Goal: Task Accomplishment & Management: Complete application form

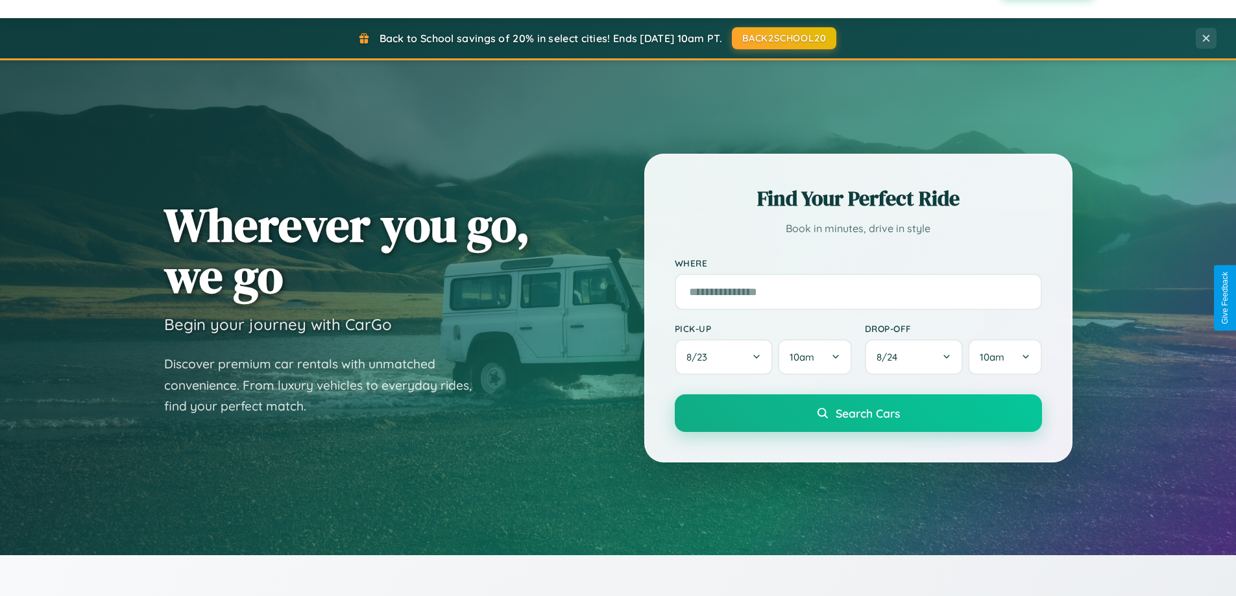
scroll to position [2497, 0]
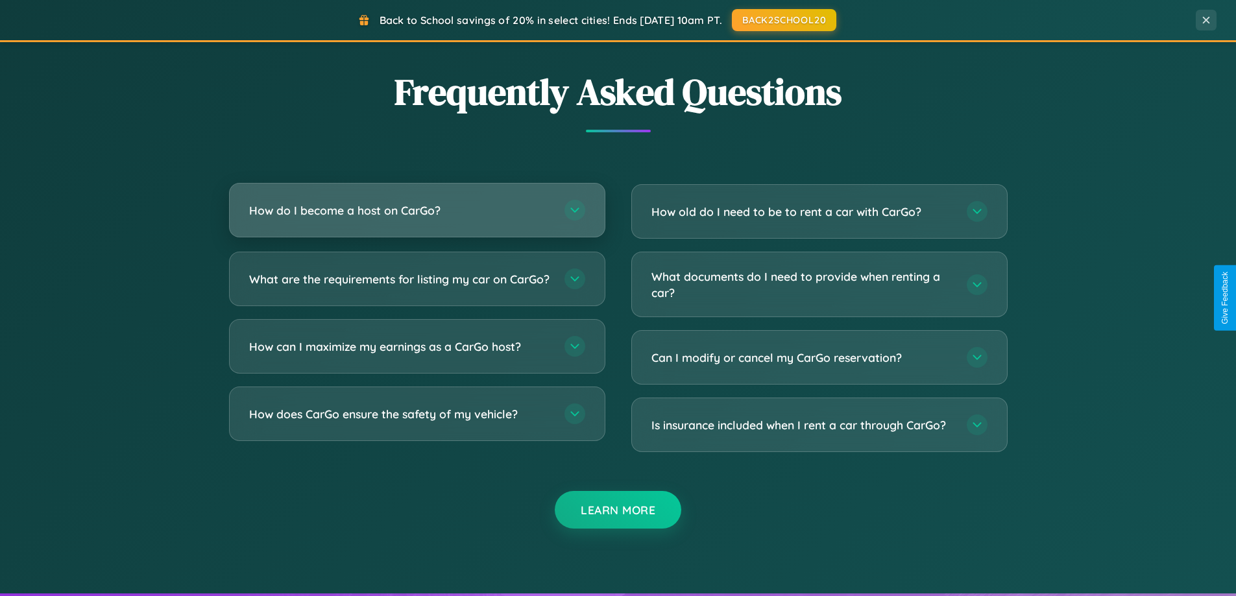
click at [417, 210] on h3 "How do I become a host on CarGo?" at bounding box center [400, 210] width 302 height 16
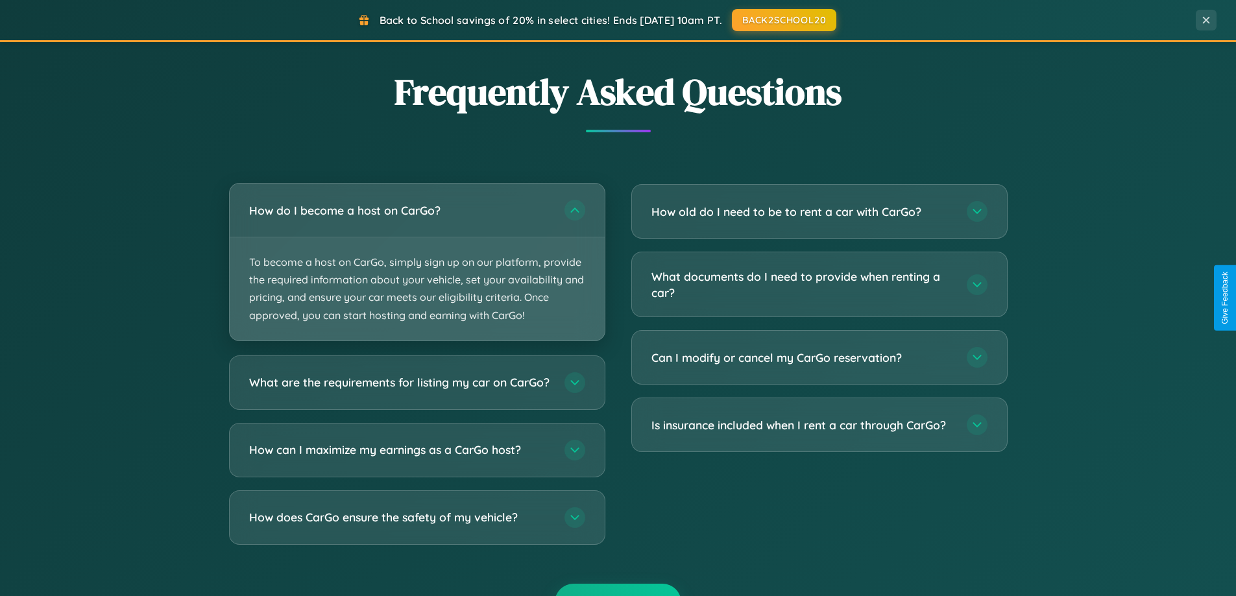
click at [417, 261] on p "To become a host on CarGo, simply sign up on our platform, provide the required…" at bounding box center [417, 288] width 375 height 103
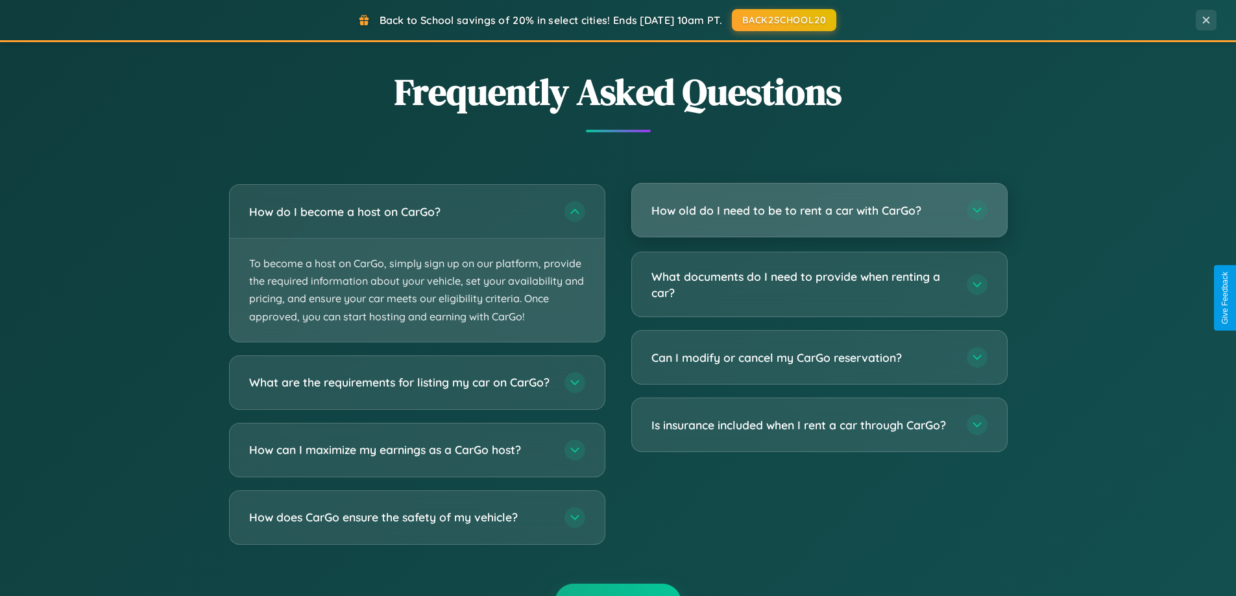
click at [819, 211] on h3 "How old do I need to be to rent a car with CarGo?" at bounding box center [802, 210] width 302 height 16
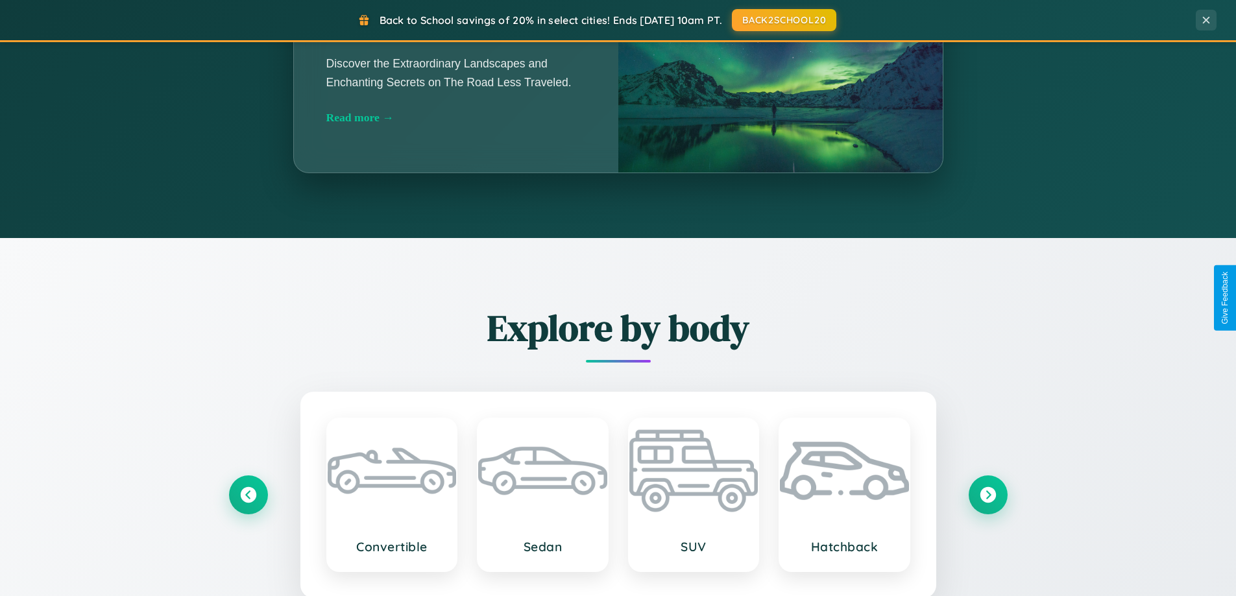
scroll to position [559, 0]
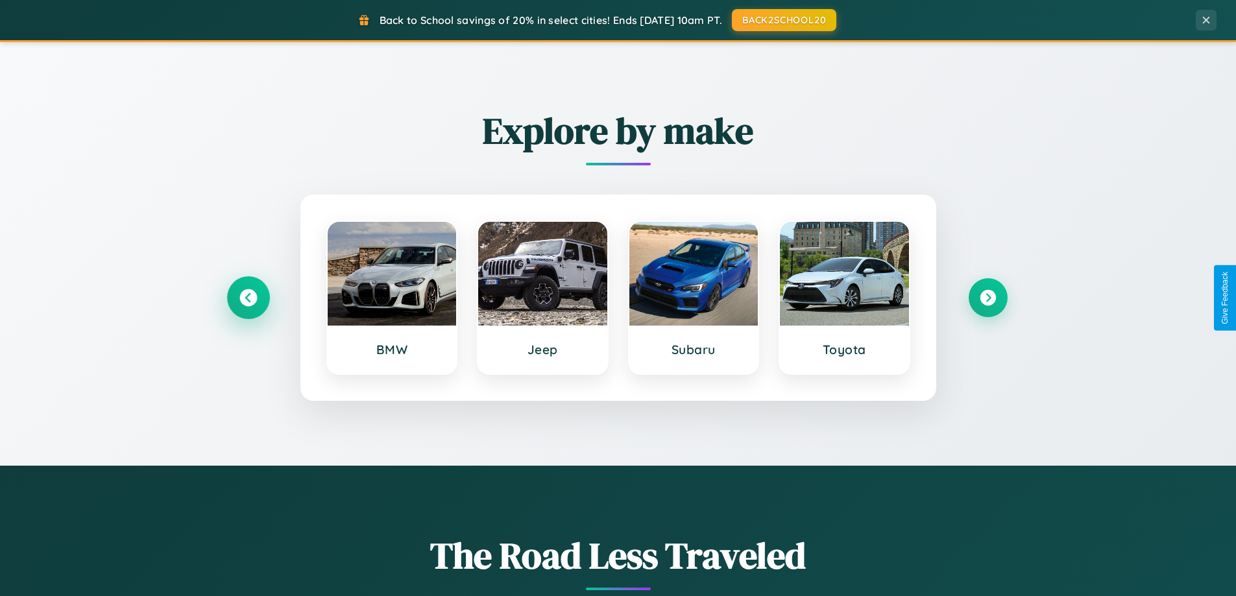
click at [248, 298] on icon at bounding box center [248, 298] width 18 height 18
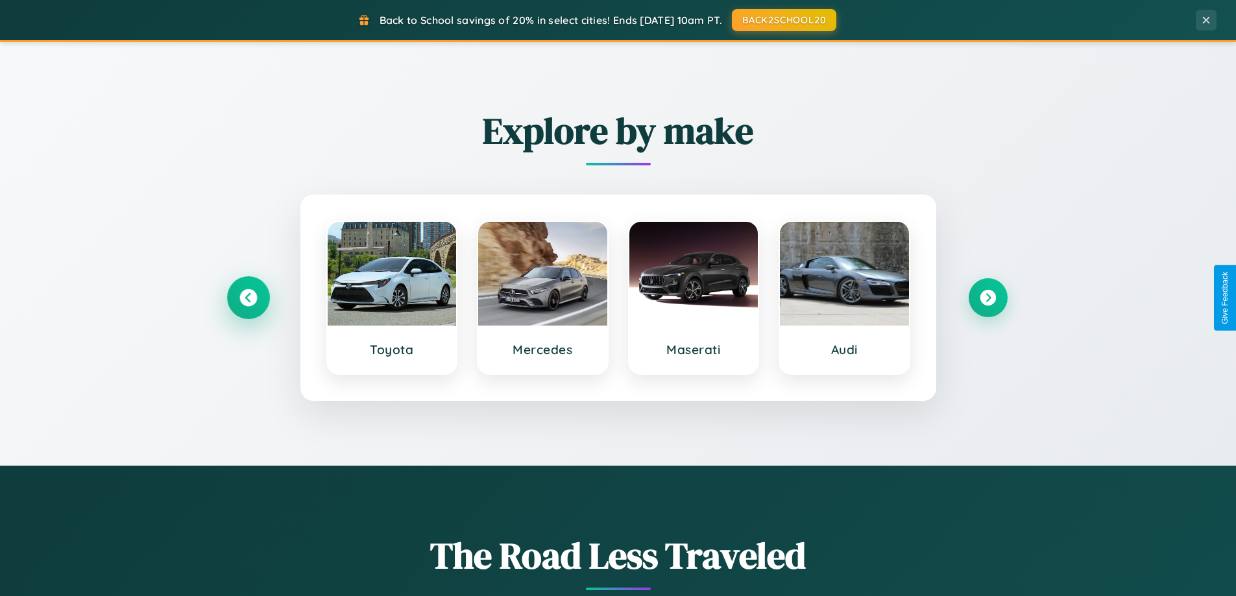
scroll to position [2085, 0]
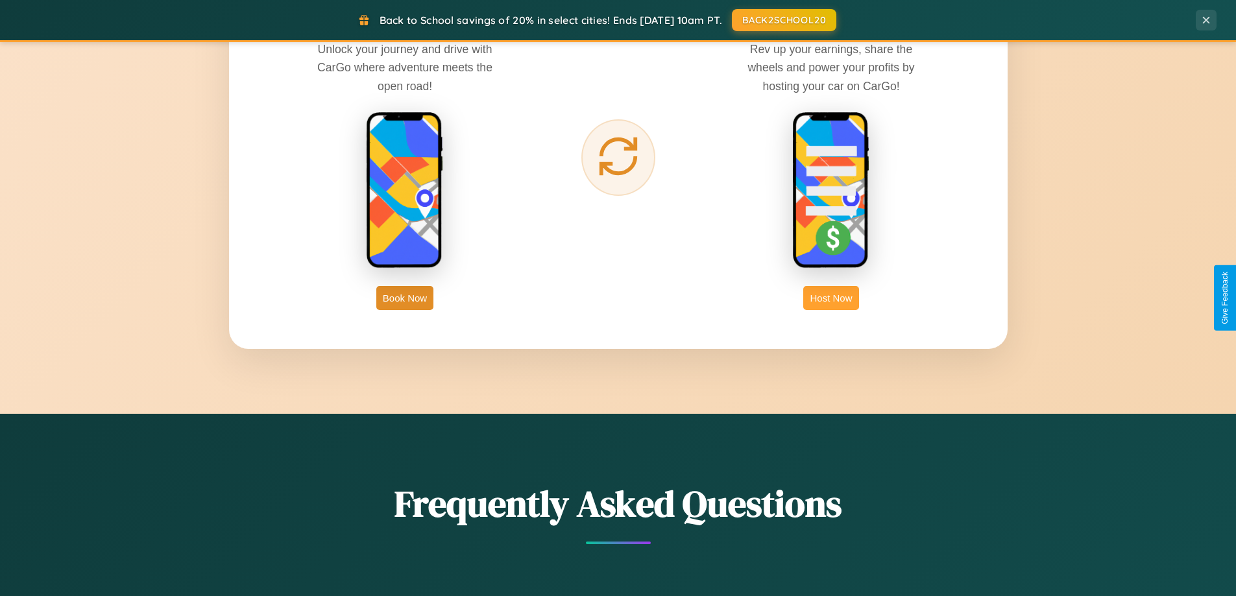
click at [831, 298] on button "Host Now" at bounding box center [830, 298] width 55 height 24
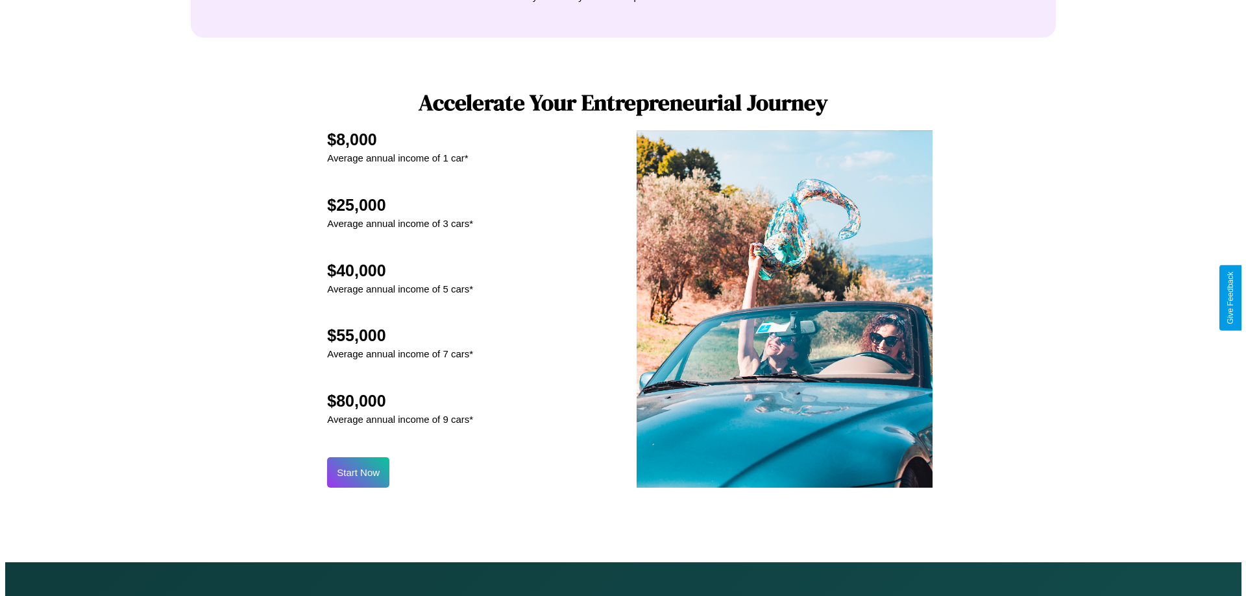
scroll to position [1353, 0]
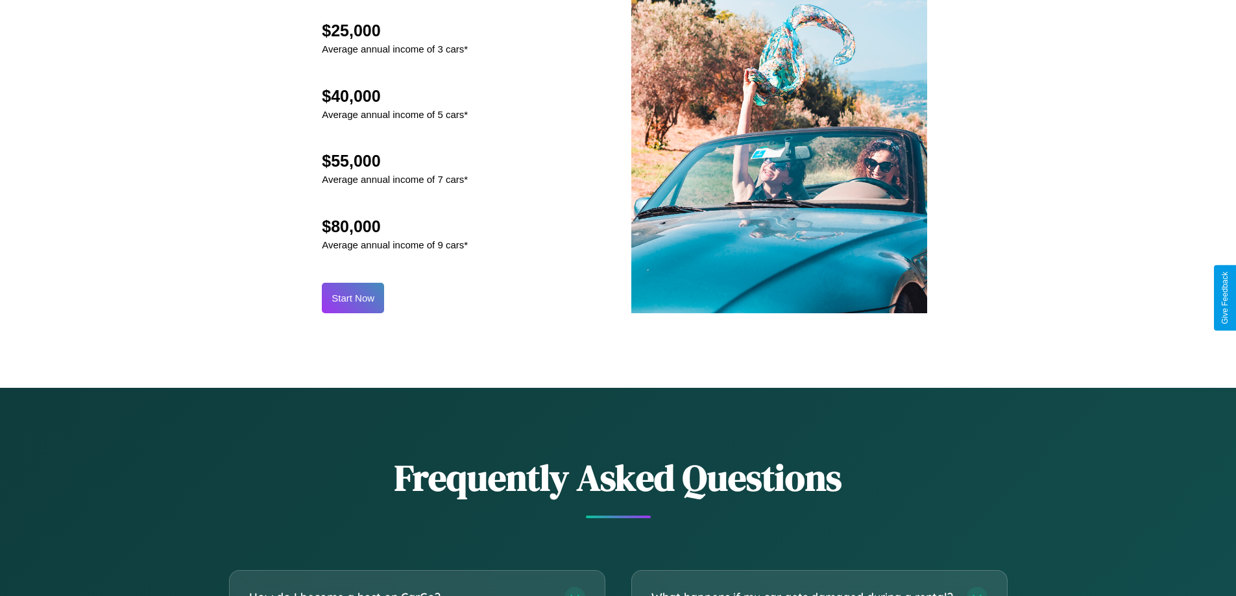
click at [353, 298] on button "Start Now" at bounding box center [353, 298] width 62 height 30
